Goal: Task Accomplishment & Management: Manage account settings

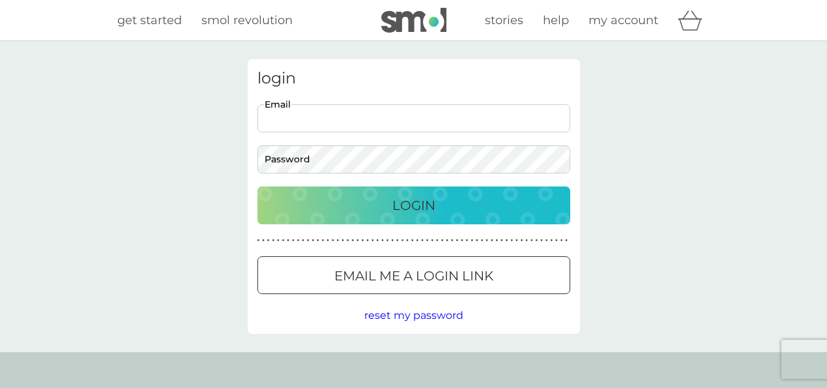
click at [462, 124] on input "Email" at bounding box center [414, 118] width 313 height 28
type input "[PERSON_NAME][EMAIL_ADDRESS][PERSON_NAME][DOMAIN_NAME]"
click at [416, 282] on div at bounding box center [413, 276] width 47 height 14
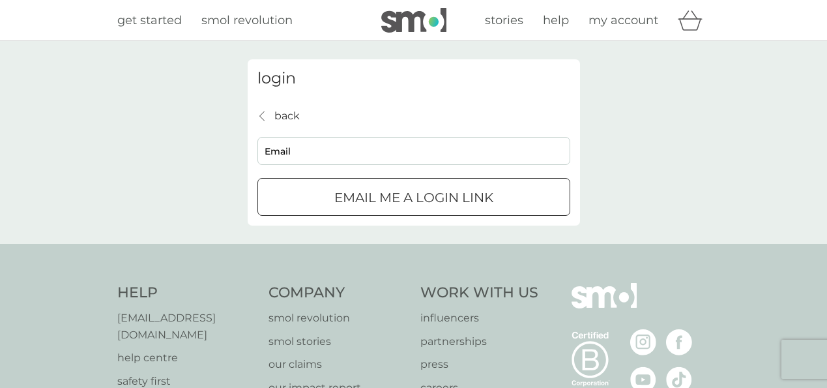
click at [366, 153] on input "Email" at bounding box center [414, 151] width 313 height 28
click at [216, 173] on div "login back back Email Email me a login link" at bounding box center [413, 142] width 827 height 203
click at [373, 213] on button "Email me a login link" at bounding box center [414, 197] width 313 height 38
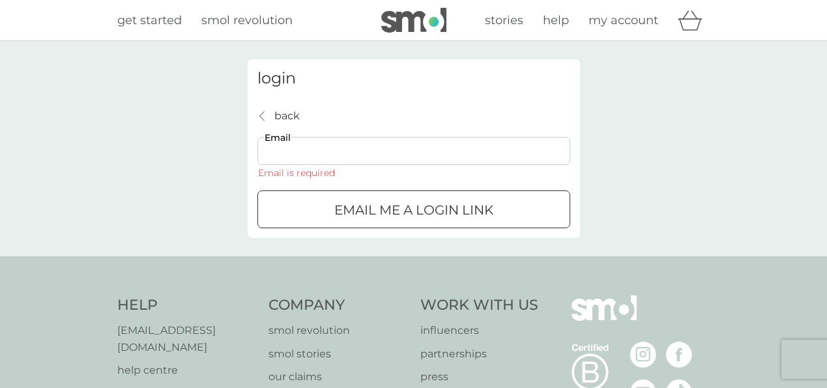
click at [292, 210] on div "Email me a login link" at bounding box center [414, 209] width 312 height 21
click at [307, 143] on input "Email" at bounding box center [414, 151] width 313 height 28
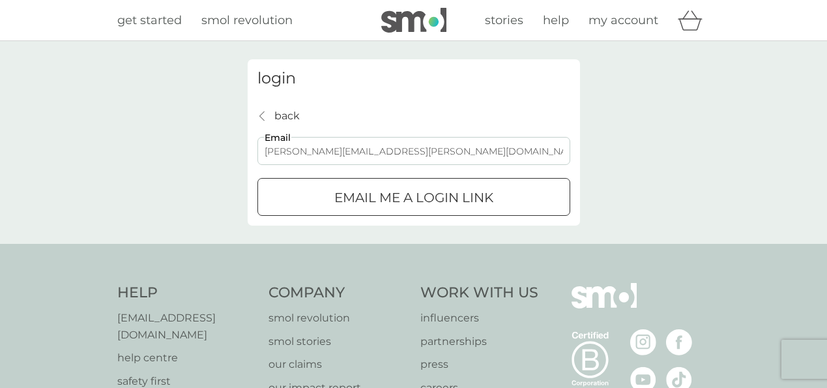
click at [316, 156] on input "[PERSON_NAME][EMAIL_ADDRESS][PERSON_NAME][DOMAIN_NAME]" at bounding box center [414, 151] width 313 height 28
type input "[PERSON_NAME][EMAIL_ADDRESS][PERSON_NAME][DOMAIN_NAME]"
click at [345, 190] on p "Email me a login link" at bounding box center [413, 197] width 159 height 21
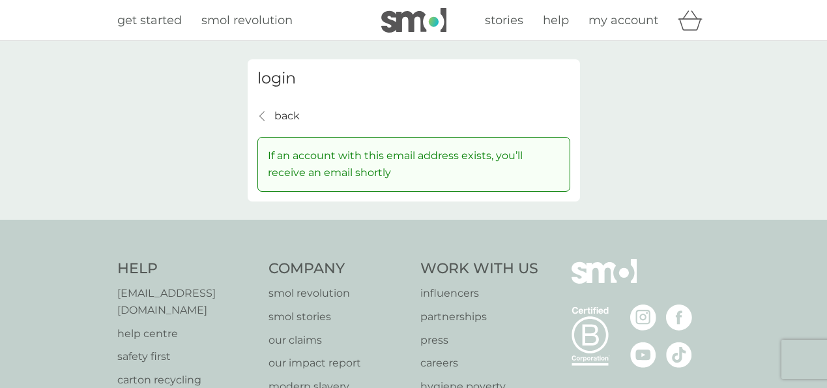
click at [280, 82] on h3 "login" at bounding box center [414, 78] width 313 height 19
click at [282, 115] on p "back" at bounding box center [286, 116] width 25 height 17
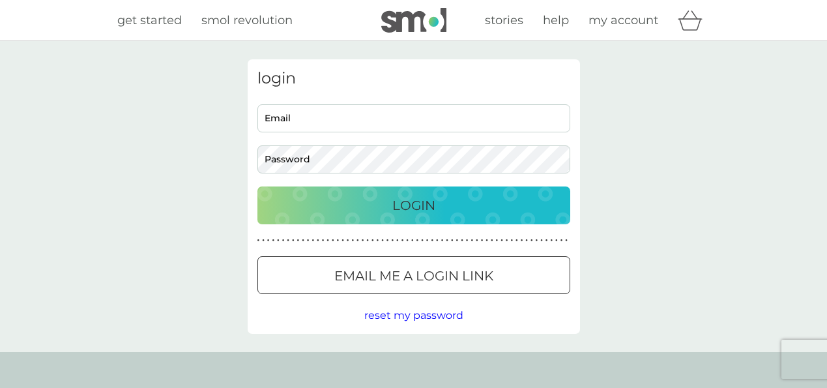
click at [282, 115] on input "Email" at bounding box center [414, 118] width 313 height 28
type input "[PERSON_NAME][EMAIL_ADDRESS][PERSON_NAME][DOMAIN_NAME]"
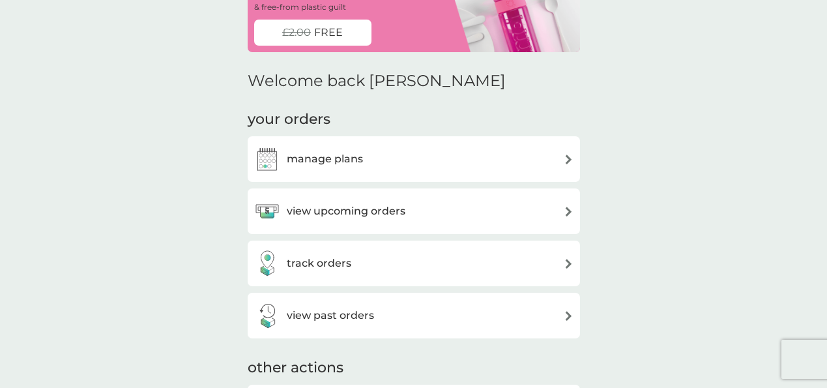
scroll to position [94, 0]
click at [374, 149] on div "manage plans" at bounding box center [413, 160] width 319 height 26
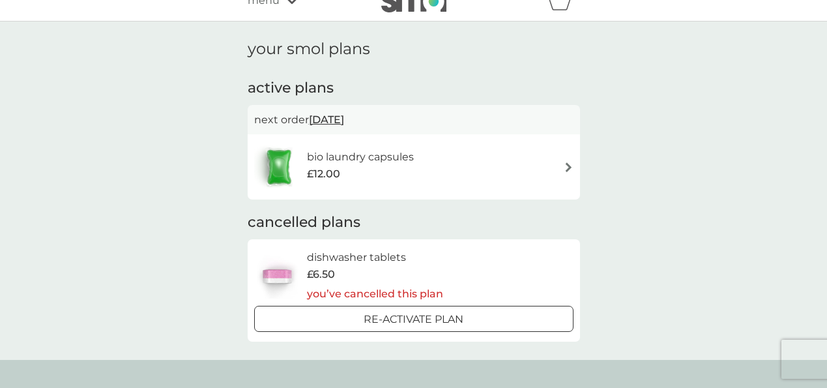
scroll to position [18, 0]
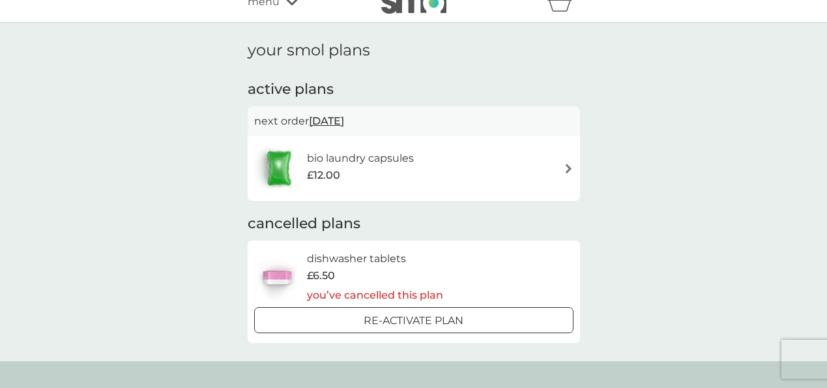
click at [395, 147] on div "bio laundry capsules £12.00" at bounding box center [340, 168] width 173 height 46
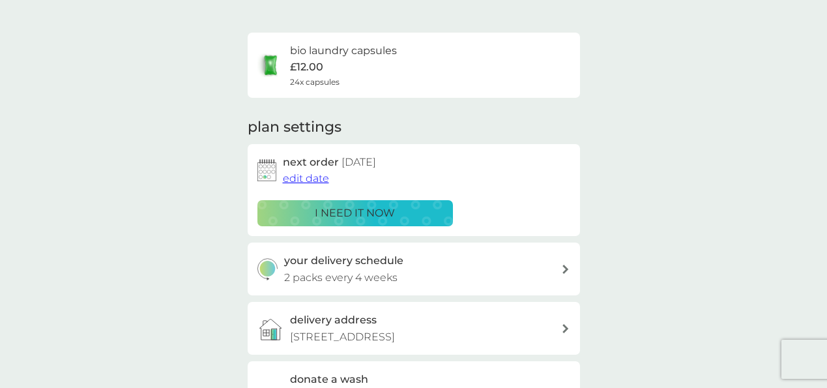
scroll to position [92, 0]
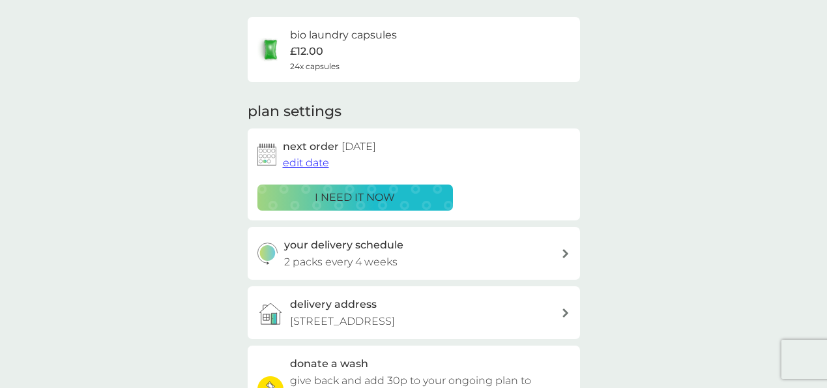
click at [387, 256] on p "2 packs every 4 weeks" at bounding box center [340, 262] width 113 height 17
select select "28"
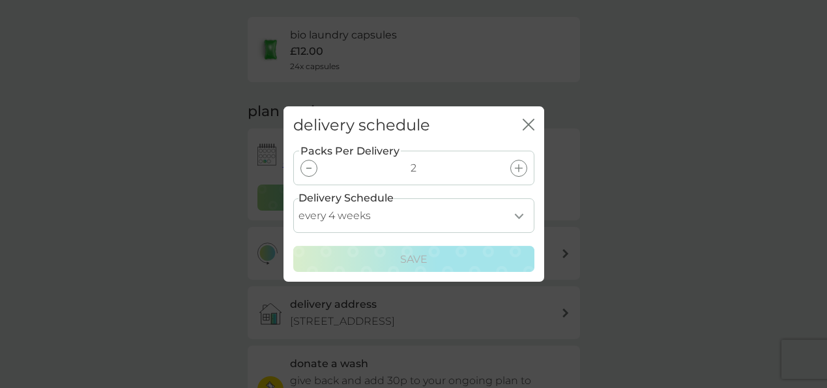
click at [308, 169] on div at bounding box center [309, 168] width 17 height 17
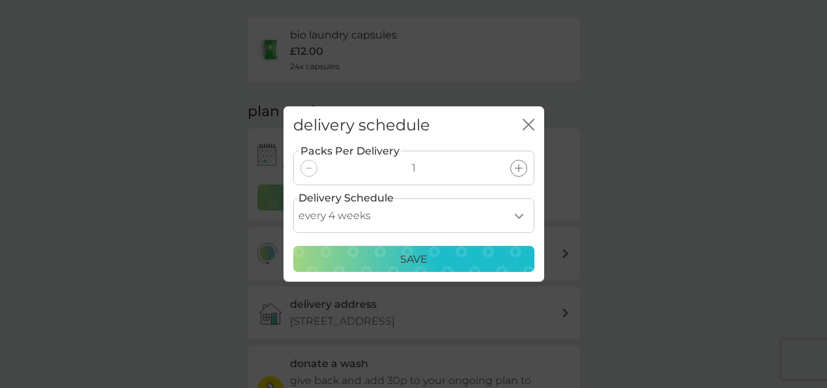
click at [510, 209] on select "every 1 week every 2 weeks every 3 weeks every 4 weeks every 5 weeks every 6 we…" at bounding box center [413, 215] width 241 height 35
click at [527, 125] on icon "close" at bounding box center [525, 124] width 5 height 10
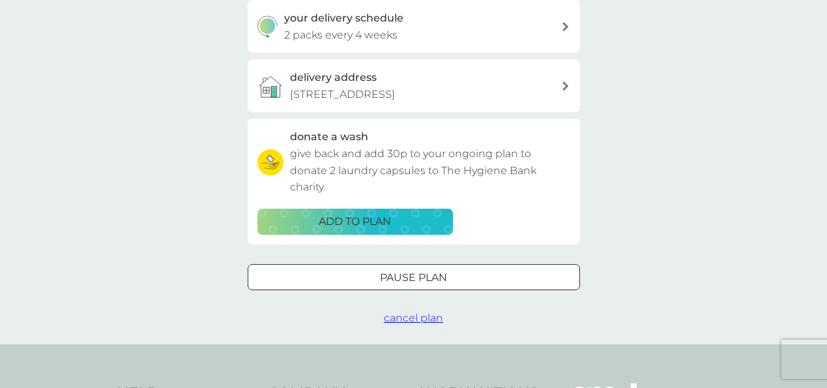
scroll to position [396, 0]
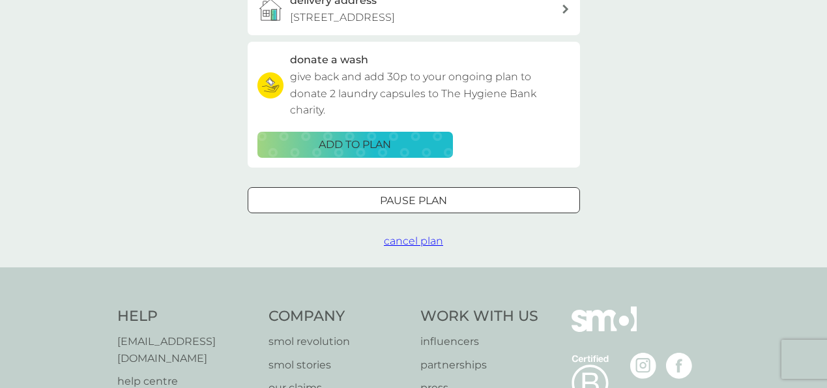
click at [464, 195] on div "Pause plan" at bounding box center [413, 200] width 331 height 17
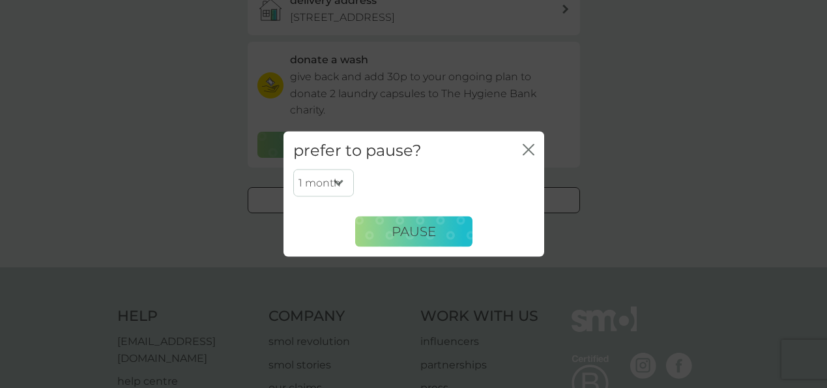
click at [340, 179] on select "1 month 2 months 3 months 4 months 5 months 6 months" at bounding box center [323, 182] width 61 height 27
select select "2"
click at [293, 169] on select "1 month 2 months 3 months 4 months 5 months 6 months" at bounding box center [323, 182] width 61 height 27
click at [384, 235] on button "Pause" at bounding box center [413, 231] width 117 height 31
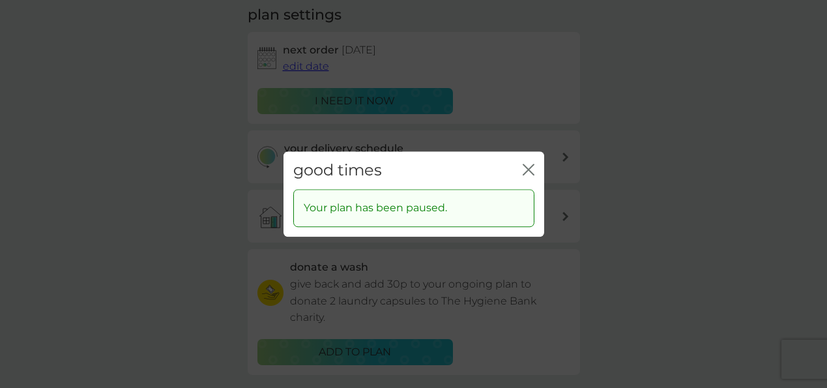
scroll to position [163, 0]
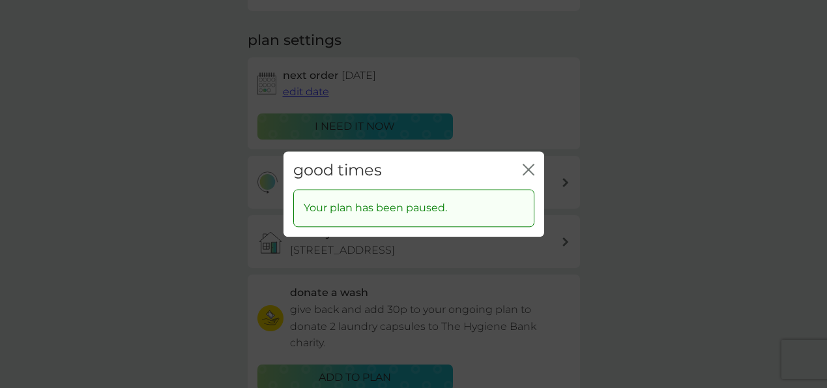
click at [523, 169] on icon "close" at bounding box center [529, 170] width 12 height 12
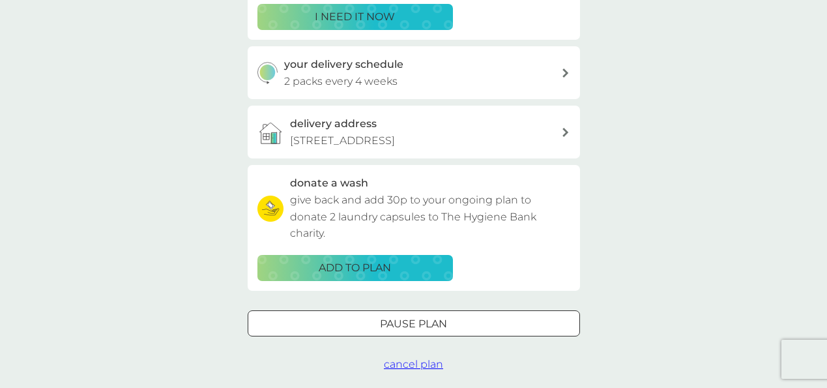
scroll to position [0, 0]
